Goal: Find specific page/section

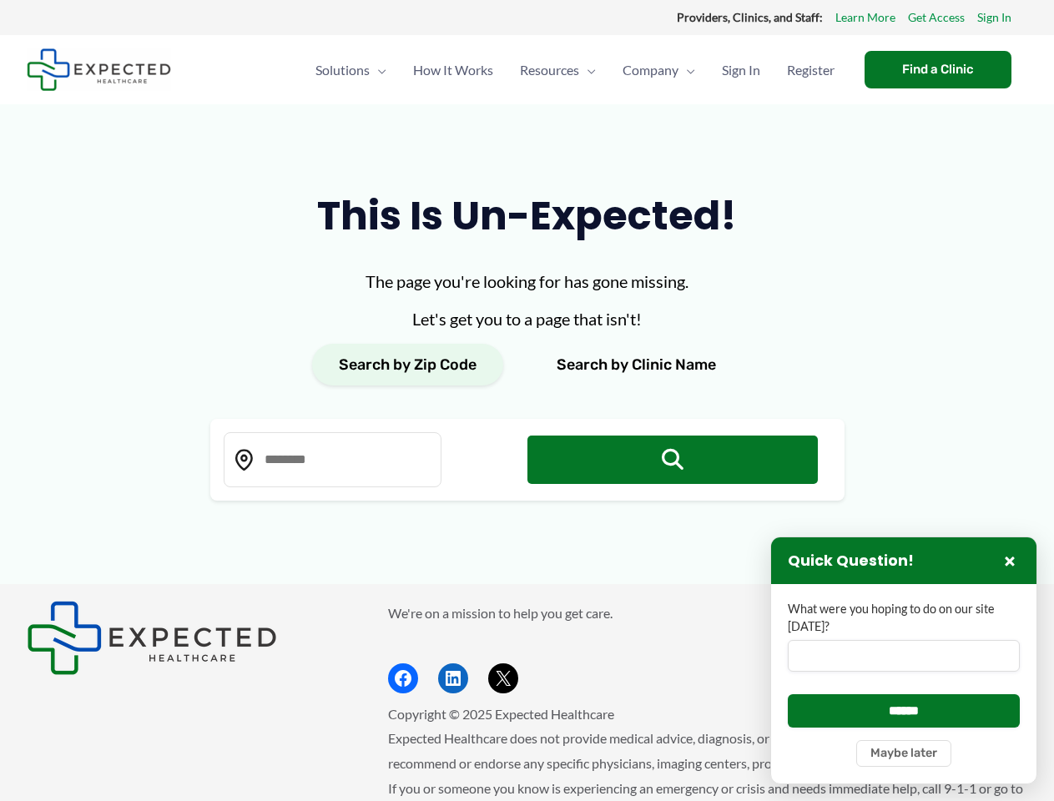
type input "*****"
click at [527, 401] on div "The page you're looking for has gone missing. Let's get you to a page that isn'…" at bounding box center [527, 385] width 634 height 232
click at [407, 365] on button "Search by Zip Code" at bounding box center [407, 365] width 191 height 42
click at [636, 365] on button "Search by Clinic Name" at bounding box center [636, 365] width 213 height 42
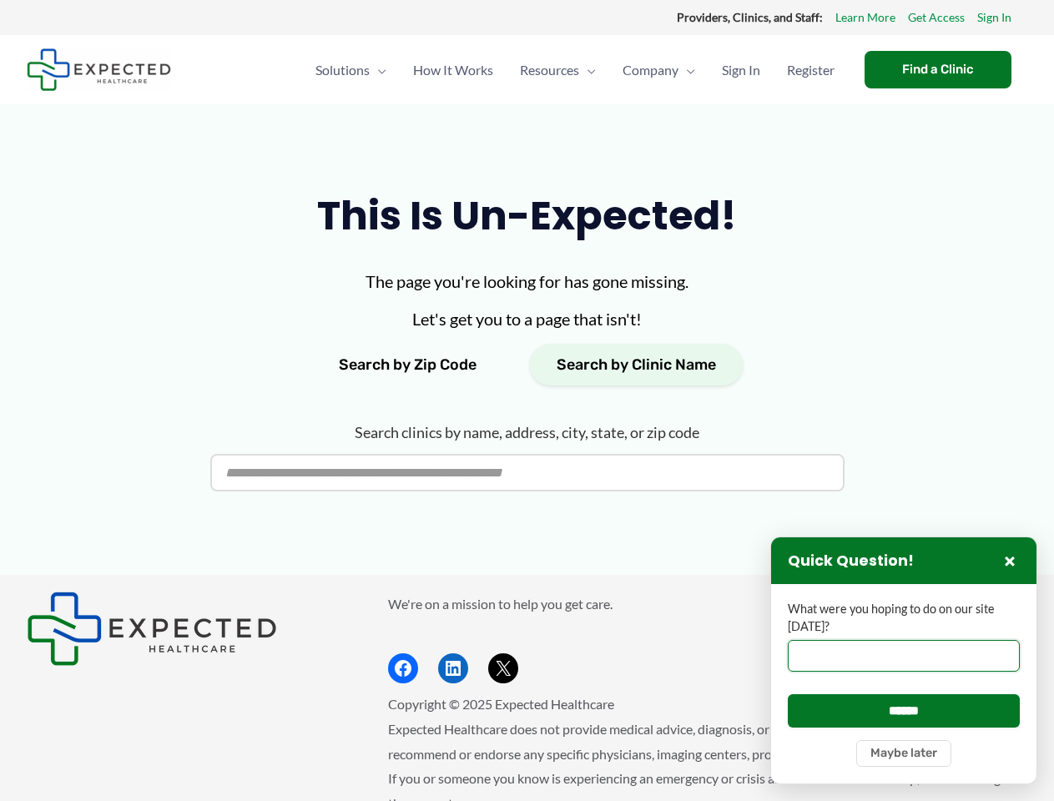
click at [904, 660] on input "What were you hoping to do on our site [DATE]?" at bounding box center [904, 656] width 232 height 32
click at [1010, 561] on button "×" at bounding box center [1010, 561] width 20 height 20
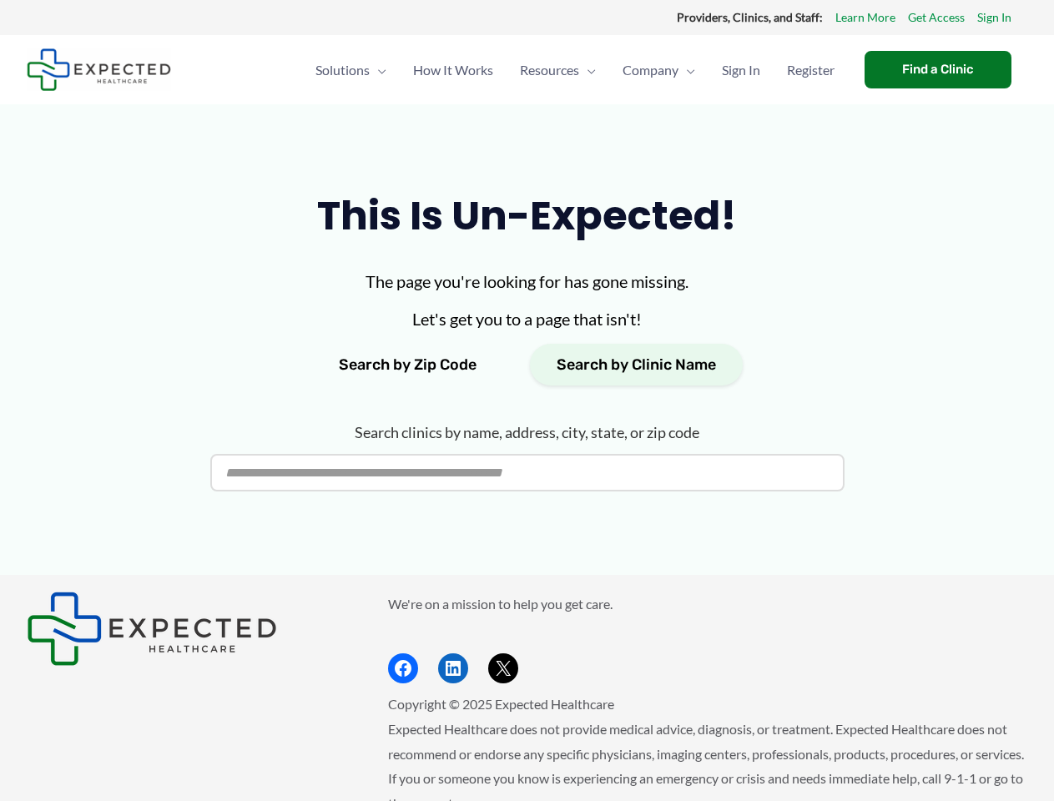
click at [904, 710] on p "Copyright © 2025 Expected Healthcare" at bounding box center [708, 704] width 640 height 25
click at [904, 754] on span "Expected Healthcare does not provide medical advice, diagnosis, or treatment. E…" at bounding box center [706, 766] width 636 height 90
